Goal: Book appointment/travel/reservation

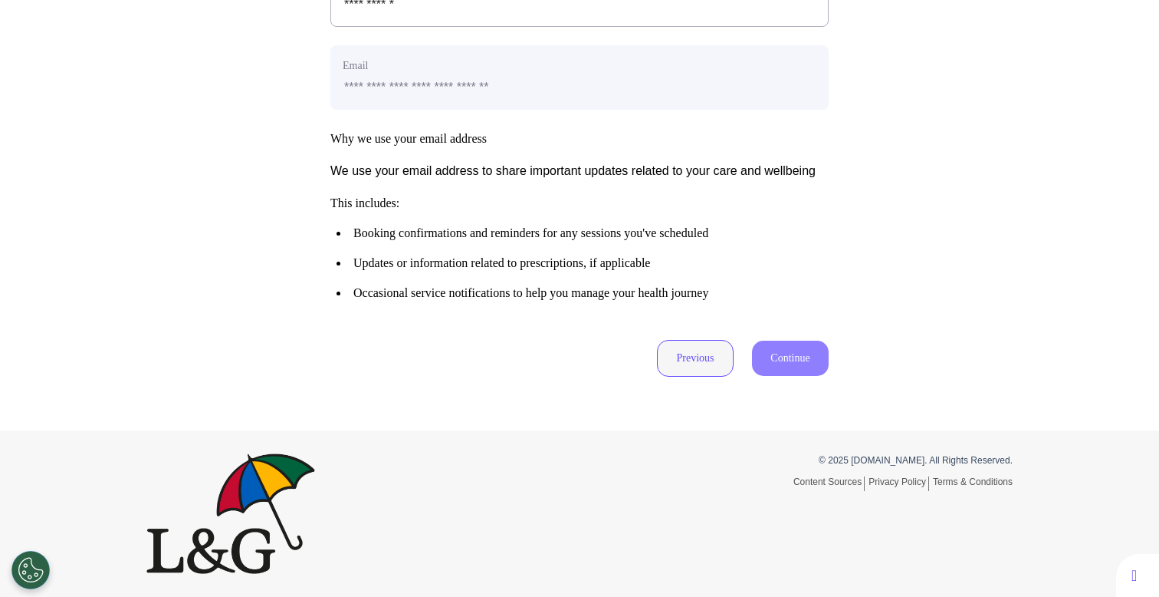
click at [692, 367] on button "Previous" at bounding box center [695, 358] width 77 height 37
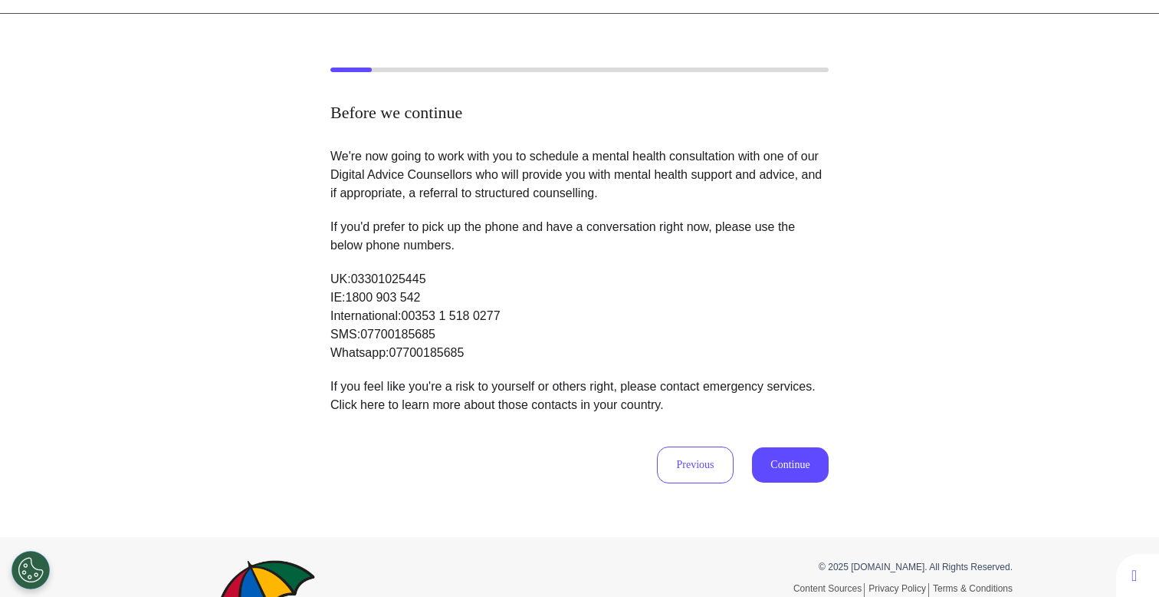
scroll to position [47, 0]
click at [712, 472] on button "Previous" at bounding box center [695, 463] width 77 height 37
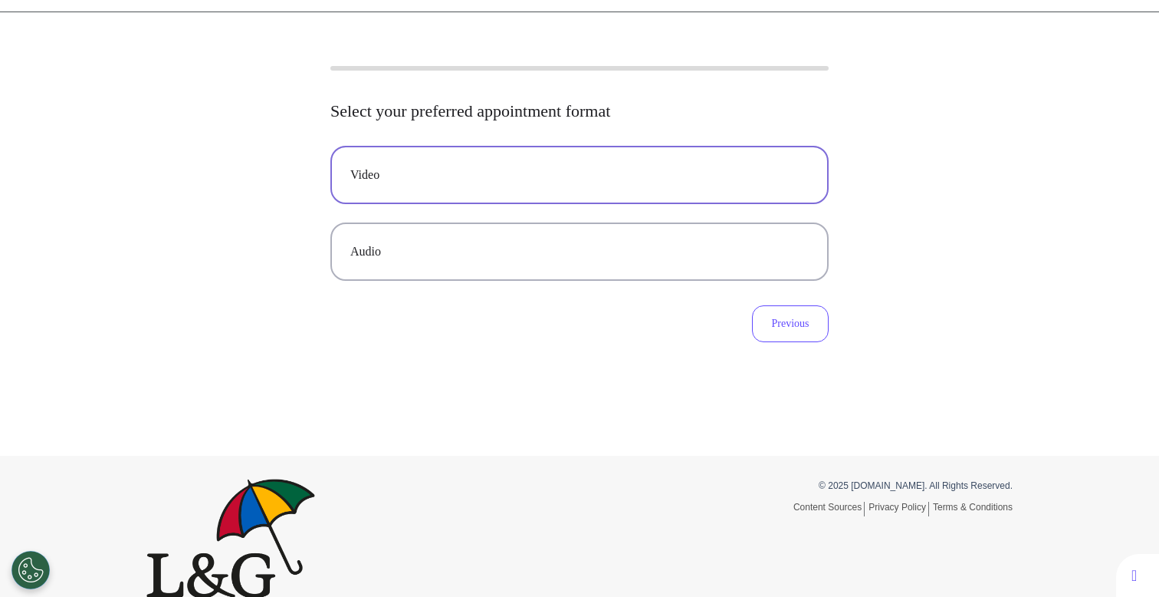
scroll to position [0, 0]
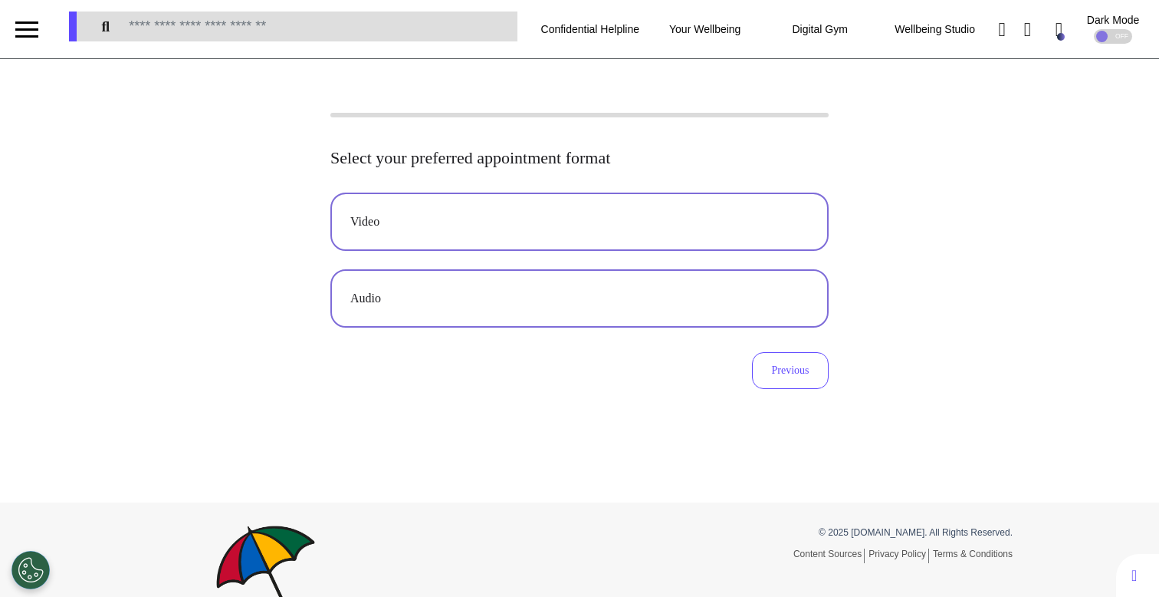
click at [629, 296] on div "Audio" at bounding box center [579, 298] width 459 height 18
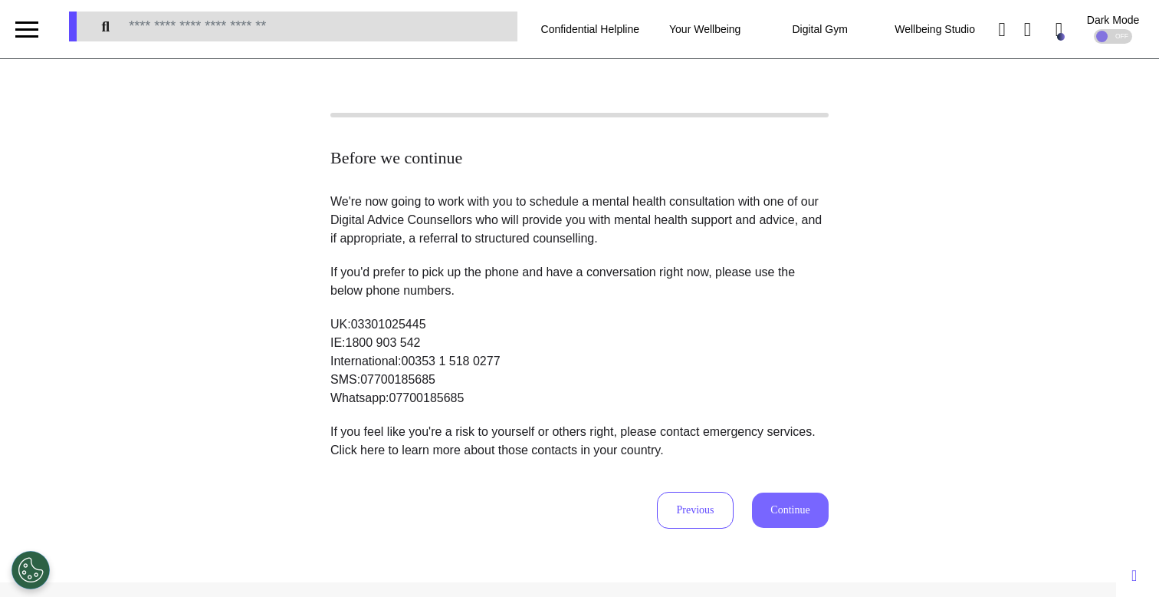
click at [782, 497] on button "Continue" at bounding box center [790, 509] width 77 height 35
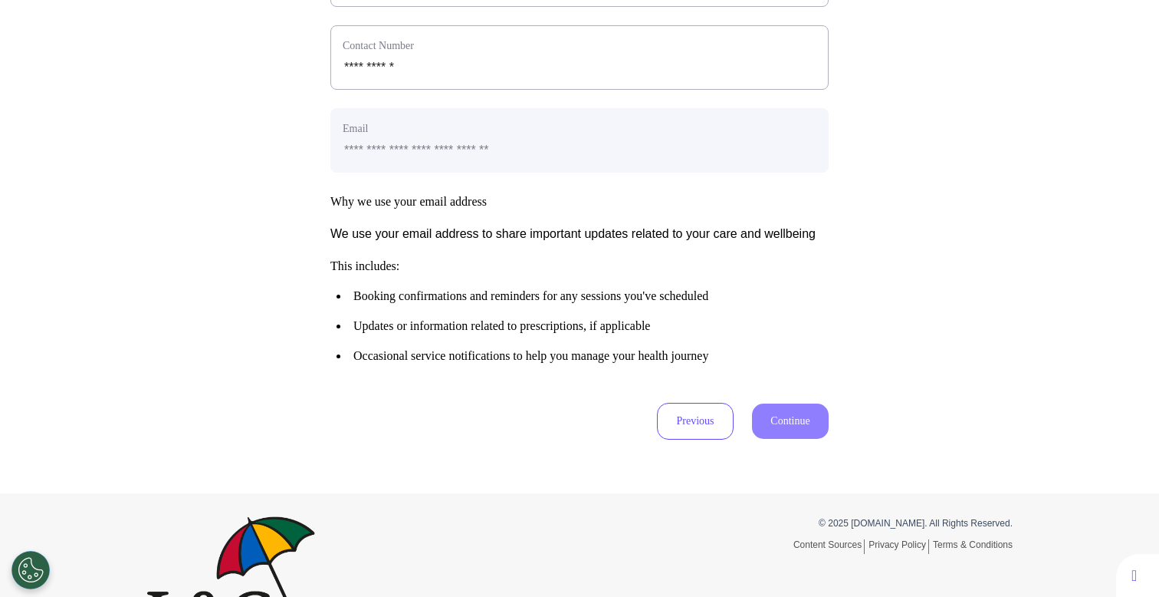
scroll to position [763, 0]
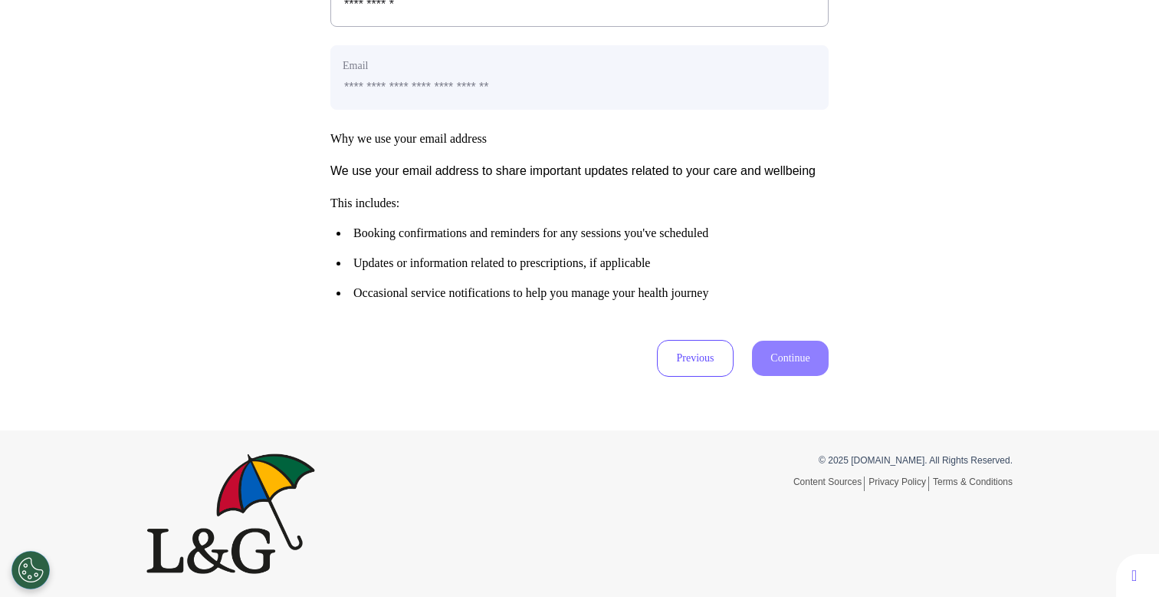
click at [689, 360] on button "Previous" at bounding box center [695, 358] width 77 height 37
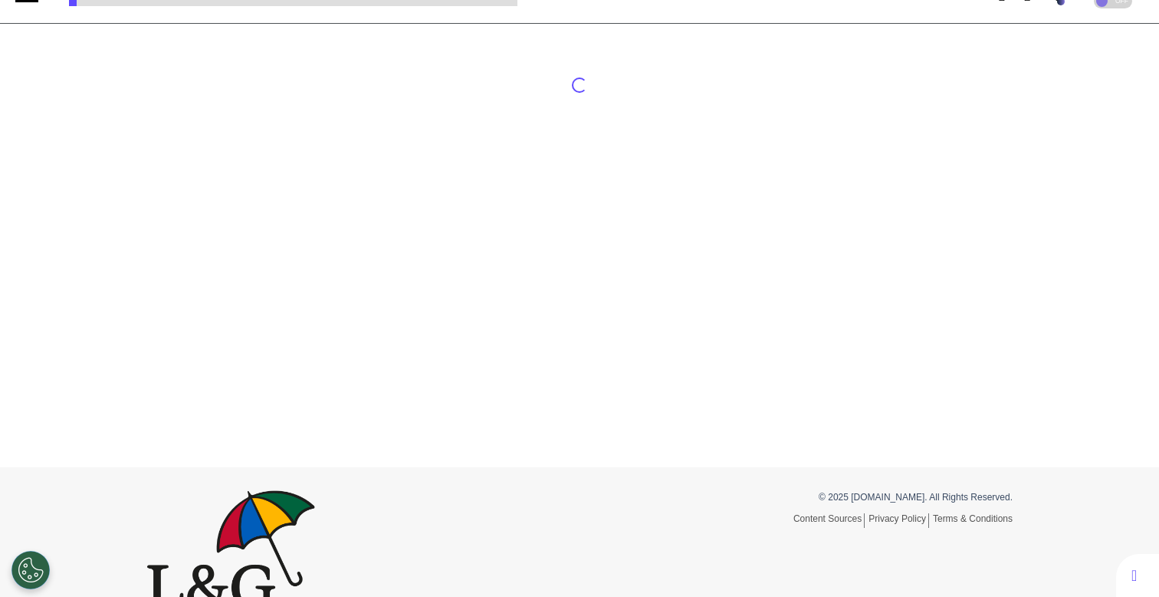
scroll to position [0, 0]
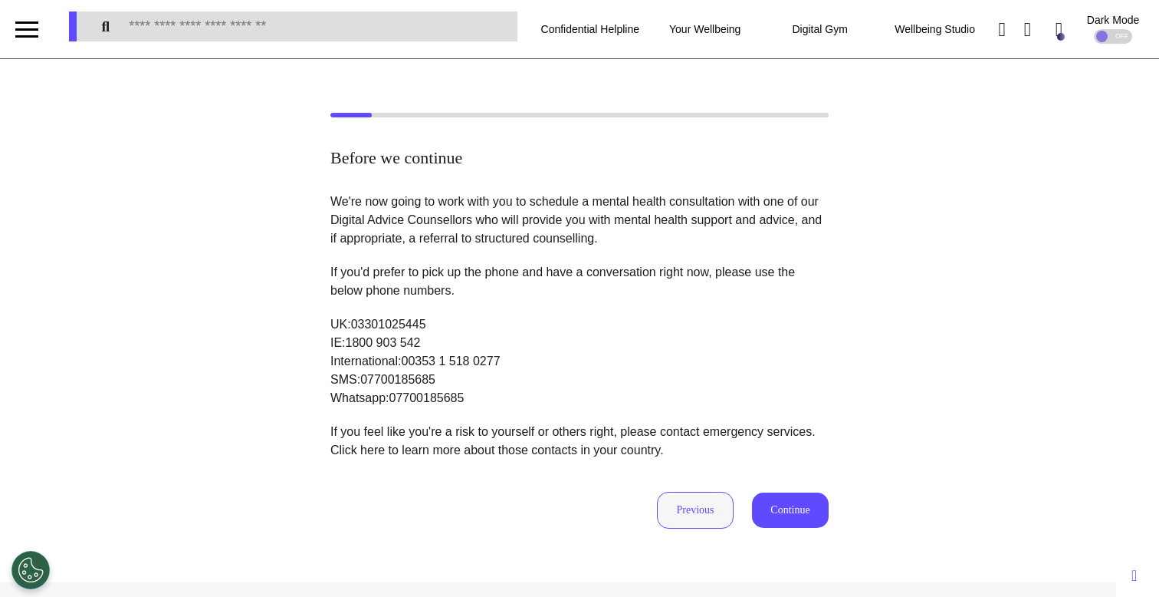
click at [707, 501] on button "Previous" at bounding box center [695, 510] width 77 height 37
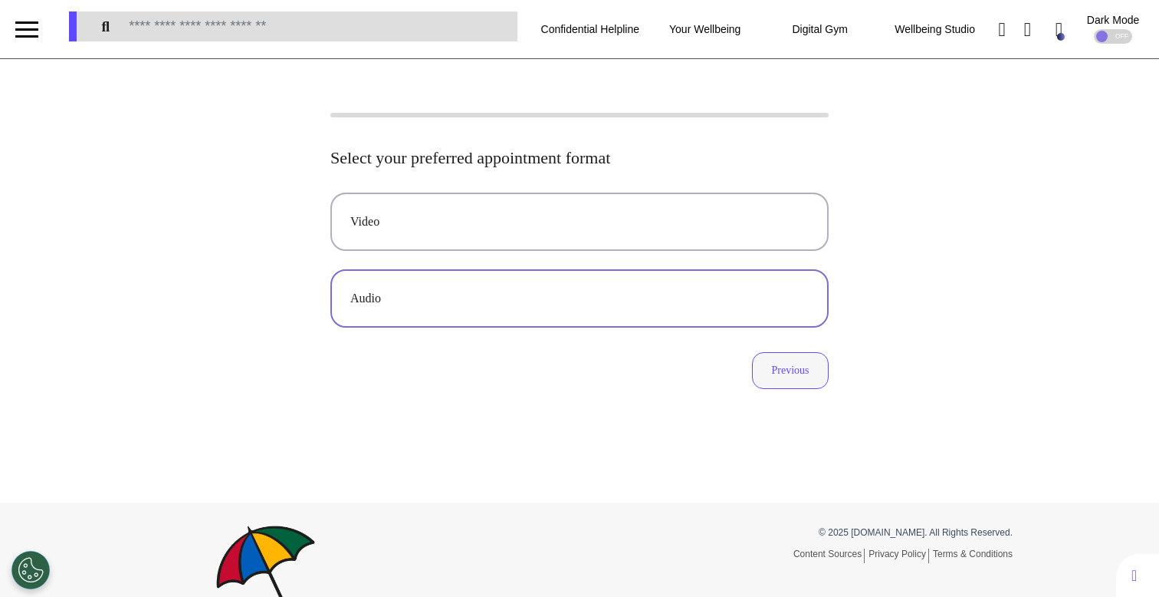
click at [780, 370] on button "Previous" at bounding box center [790, 370] width 77 height 37
